Goal: Information Seeking & Learning: Learn about a topic

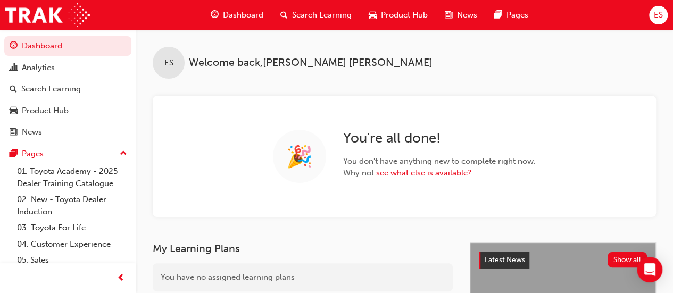
click at [407, 17] on span "Product Hub" at bounding box center [404, 15] width 47 height 12
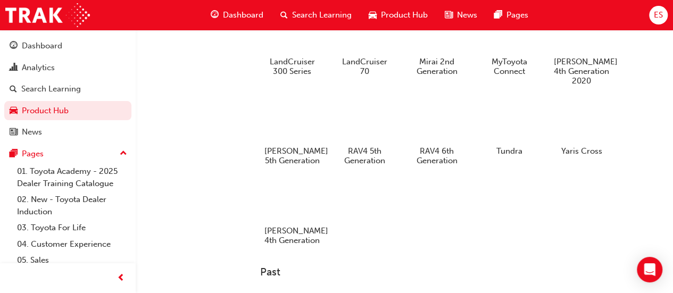
scroll to position [415, 0]
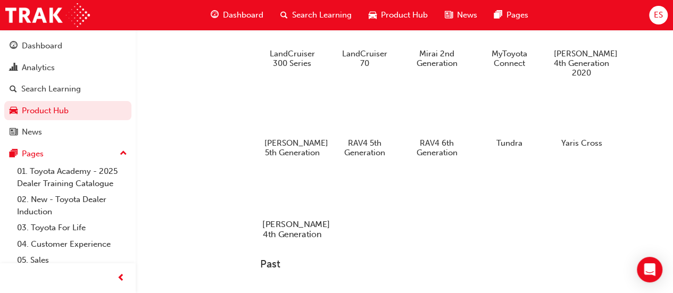
click at [293, 185] on div at bounding box center [291, 193] width 59 height 43
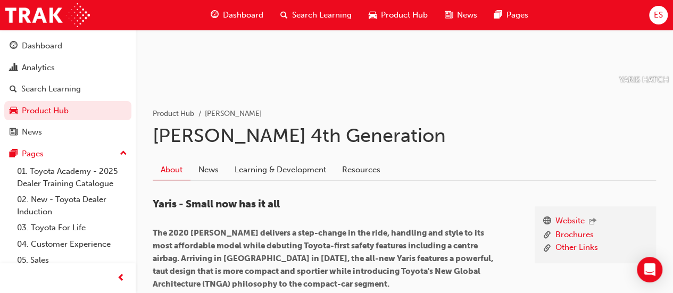
scroll to position [127, 0]
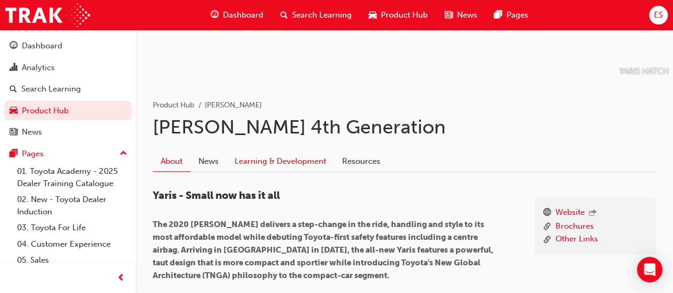
click at [261, 162] on link "Learning & Development" at bounding box center [280, 162] width 107 height 20
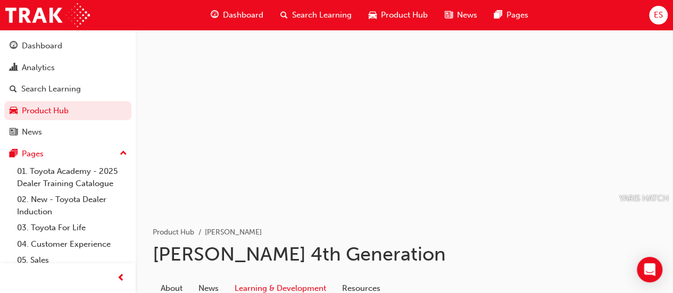
scroll to position [113, 0]
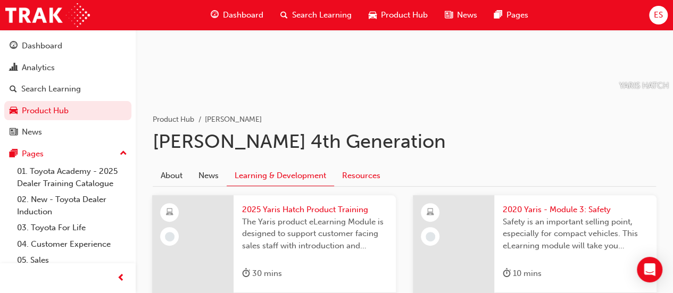
click at [360, 173] on link "Resources" at bounding box center [361, 176] width 54 height 20
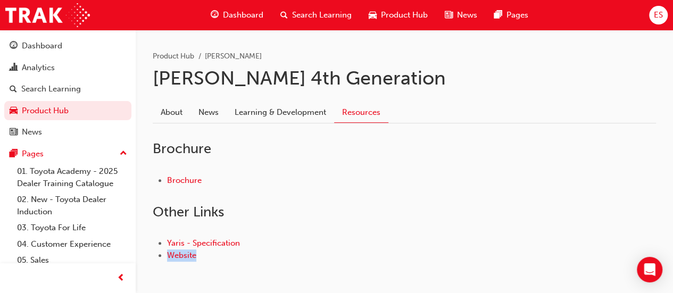
scroll to position [221, 0]
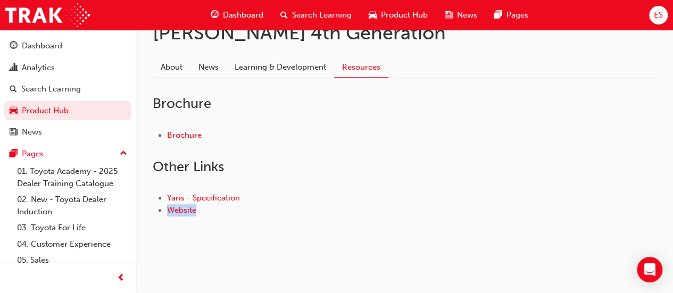
drag, startPoint x: 301, startPoint y: 245, endPoint x: 292, endPoint y: 318, distance: 73.5
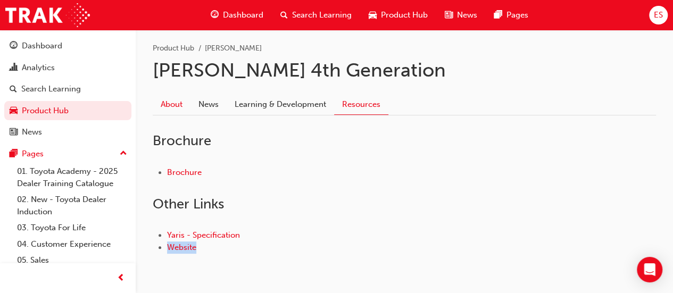
click at [172, 105] on link "About" at bounding box center [172, 105] width 38 height 20
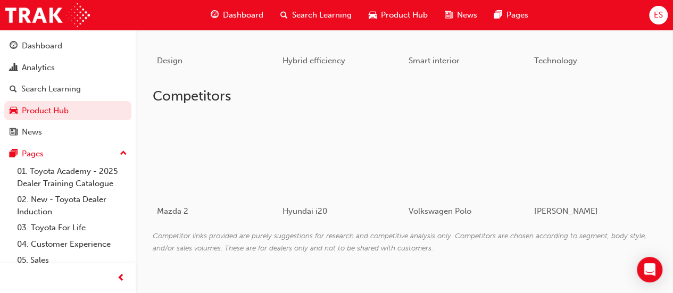
scroll to position [523, 0]
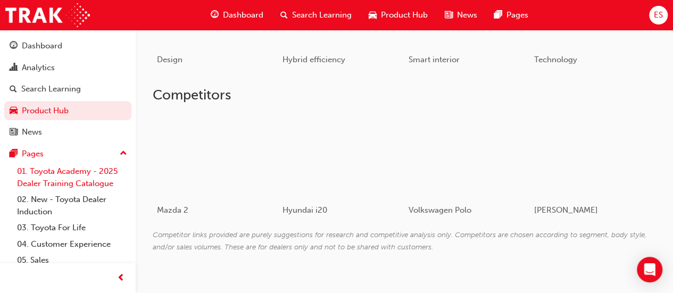
click at [47, 180] on link "01. Toyota Academy - 2025 Dealer Training Catalogue" at bounding box center [72, 177] width 119 height 28
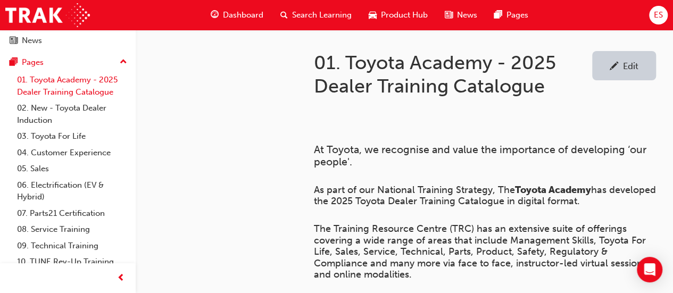
scroll to position [95, 0]
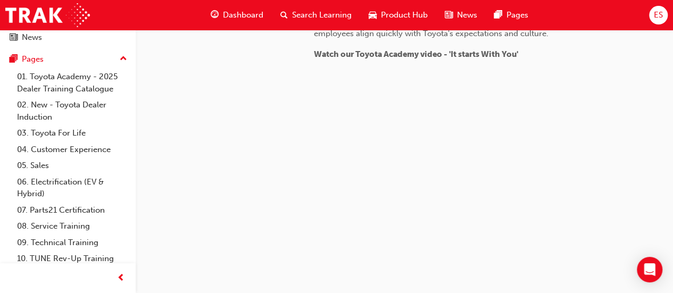
scroll to position [425, 0]
